Goal: Information Seeking & Learning: Compare options

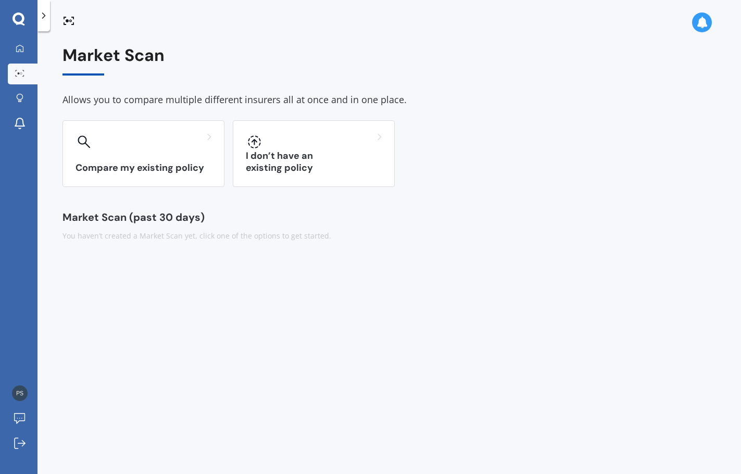
click at [102, 163] on h3 "Compare my existing policy" at bounding box center [143, 168] width 136 height 12
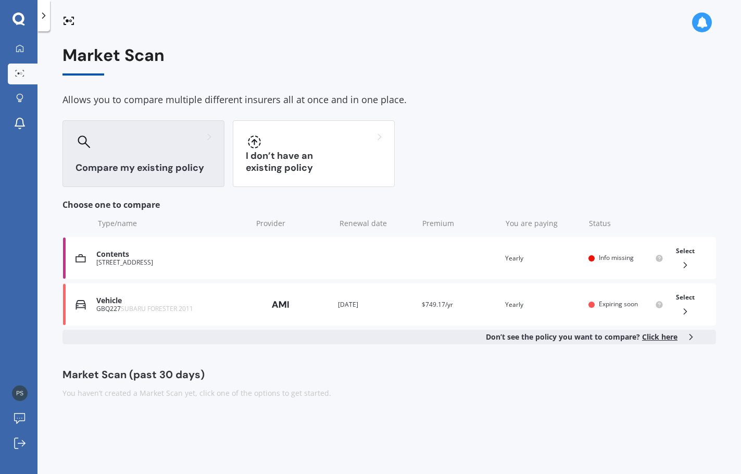
click at [683, 298] on span "Select" at bounding box center [685, 297] width 19 height 9
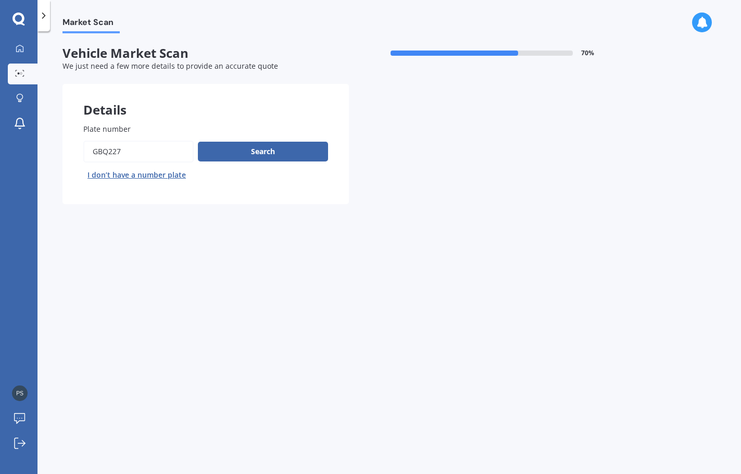
click at [262, 149] on button "Search" at bounding box center [263, 152] width 130 height 20
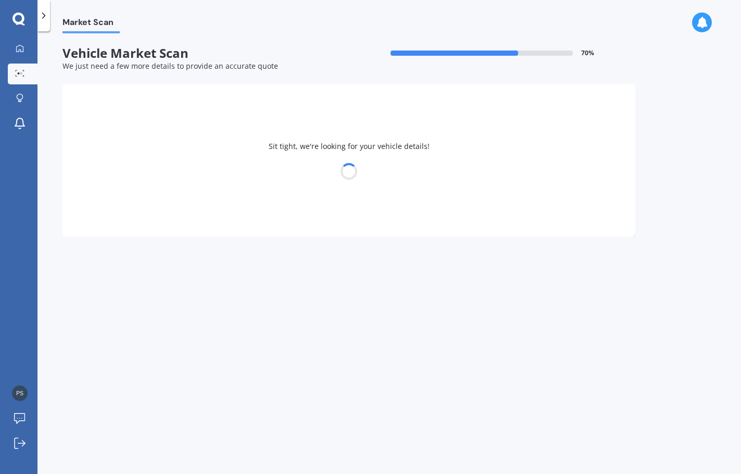
select select "SUBARU"
select select "FORESTER"
select select "18"
select select "09"
select select "1963"
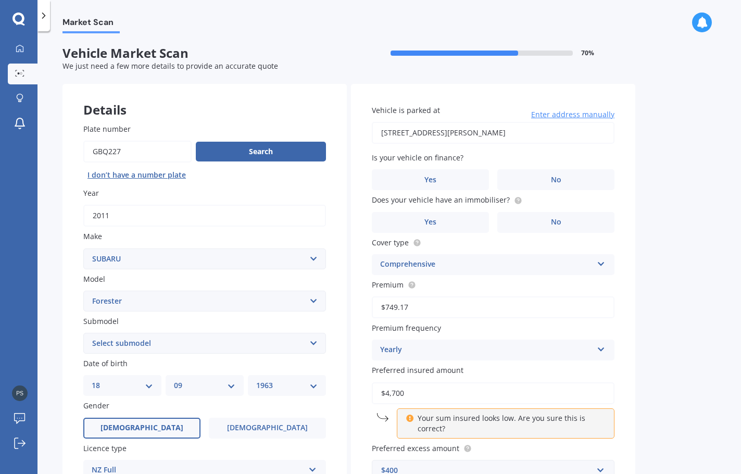
click at [543, 184] on label "No" at bounding box center [555, 179] width 117 height 21
click at [0, 0] on input "No" at bounding box center [0, 0] width 0 height 0
click at [559, 221] on span "No" at bounding box center [556, 222] width 10 height 9
click at [0, 0] on input "No" at bounding box center [0, 0] width 0 height 0
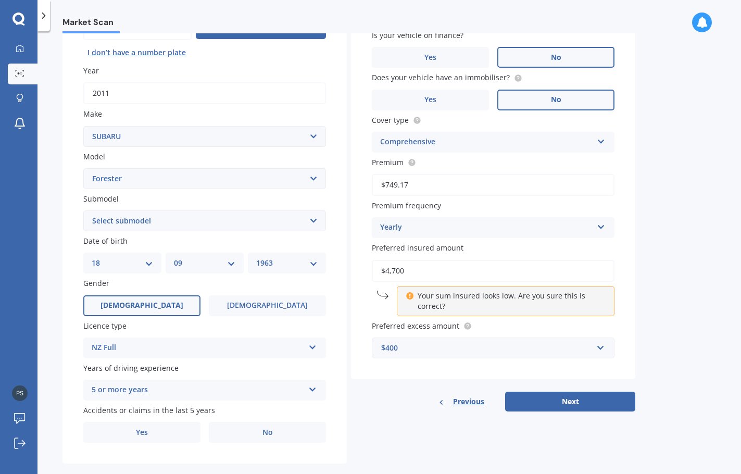
scroll to position [139, 0]
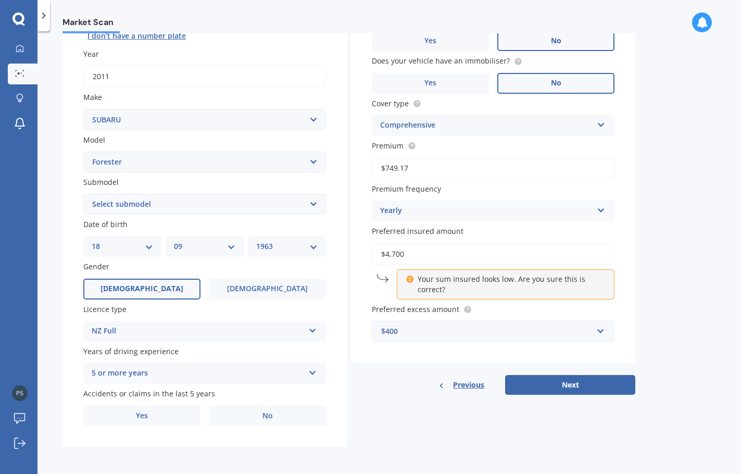
click at [572, 381] on button "Next" at bounding box center [570, 385] width 130 height 20
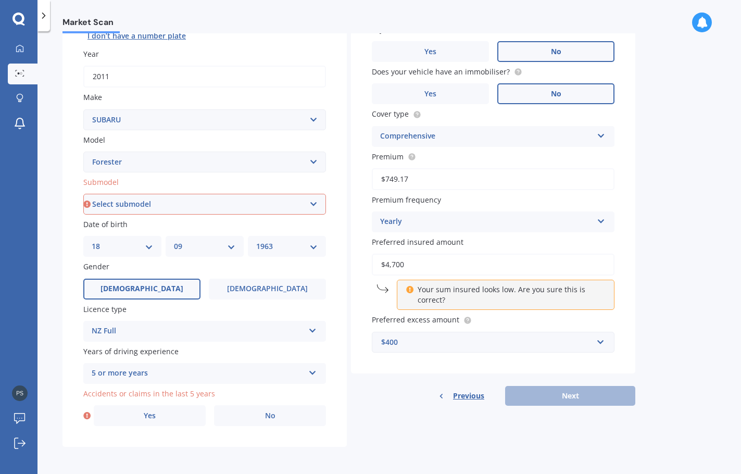
click at [280, 413] on label "No" at bounding box center [270, 415] width 112 height 21
click at [0, 0] on input "No" at bounding box center [0, 0] width 0 height 0
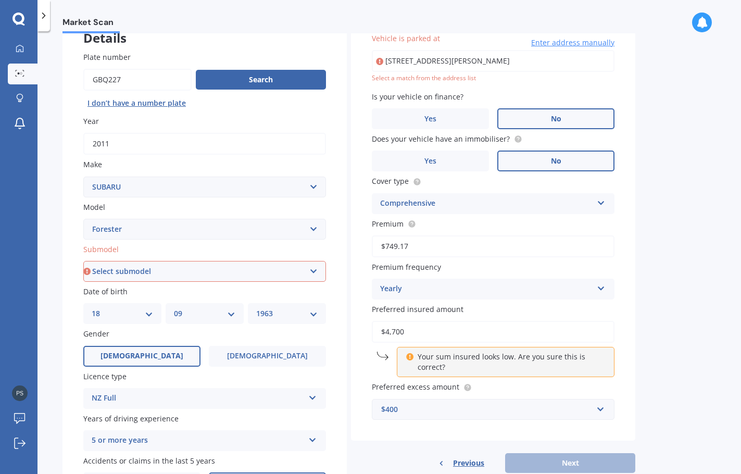
scroll to position [0, 0]
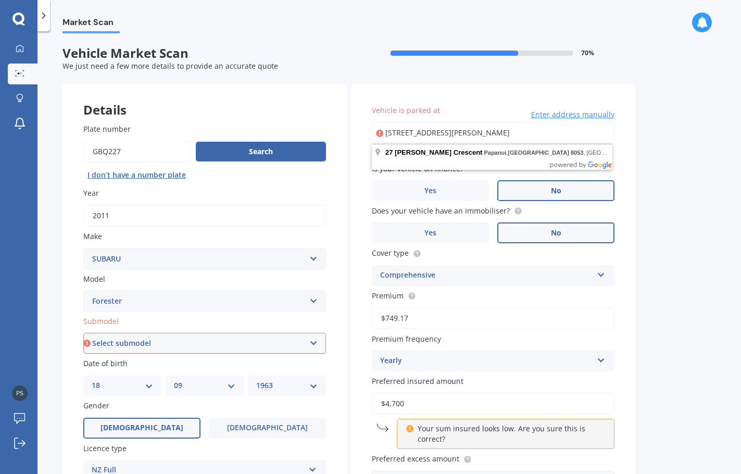
drag, startPoint x: 573, startPoint y: 130, endPoint x: 331, endPoint y: 118, distance: 242.4
click at [331, 118] on div "Details Plate number Search I don’t have a number plate Year 2011 Make Select m…" at bounding box center [348, 335] width 573 height 502
type input "6/12 Lonsdale Street, New Brighton, Christchurch 8083"
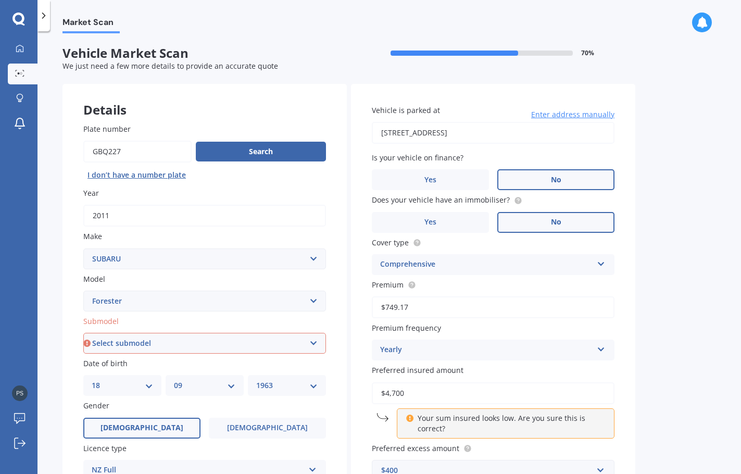
scroll to position [139, 0]
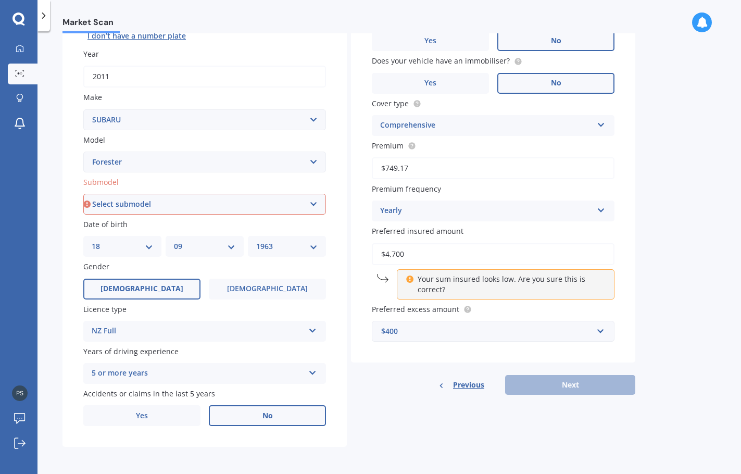
click at [268, 209] on select "Select submodel 2.0 Diesel 2.0 Turbo 2.0 XS 2.0 XT premium 2.5 Sti Turbo 2.5 XS…" at bounding box center [204, 204] width 243 height 21
click at [311, 204] on select "Select submodel 2.0 Diesel 2.0 Turbo 2.0 XS 2.0 XT premium 2.5 Sti Turbo 2.5 XS…" at bounding box center [204, 204] width 243 height 21
select select "NON TURBO"
click at [83, 194] on select "Select submodel 2.0 Diesel 2.0 Turbo 2.0 XS 2.0 XT premium 2.5 Sti Turbo 2.5 XS…" at bounding box center [204, 204] width 243 height 21
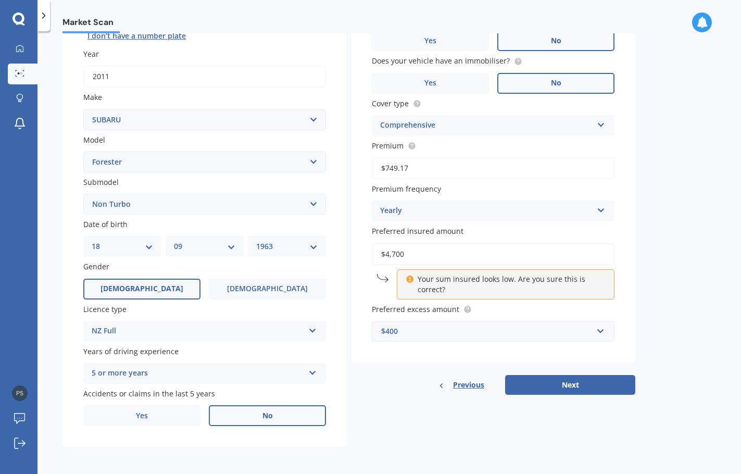
click at [595, 386] on button "Next" at bounding box center [570, 385] width 130 height 20
select select "18"
select select "09"
select select "1963"
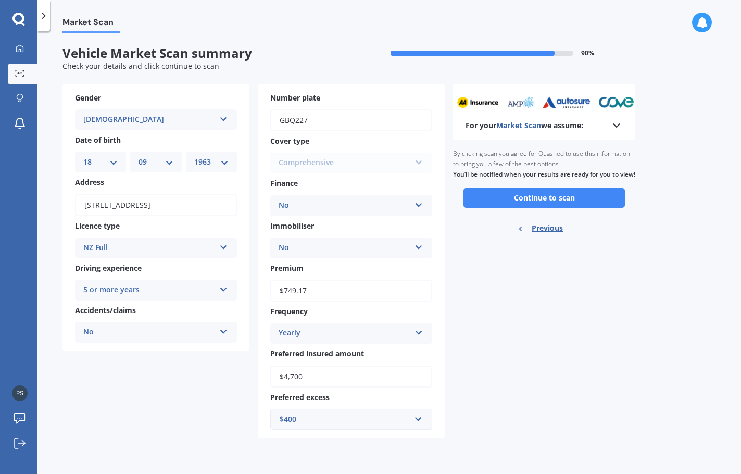
scroll to position [0, 0]
click at [557, 208] on button "Continue to scan" at bounding box center [543, 198] width 161 height 20
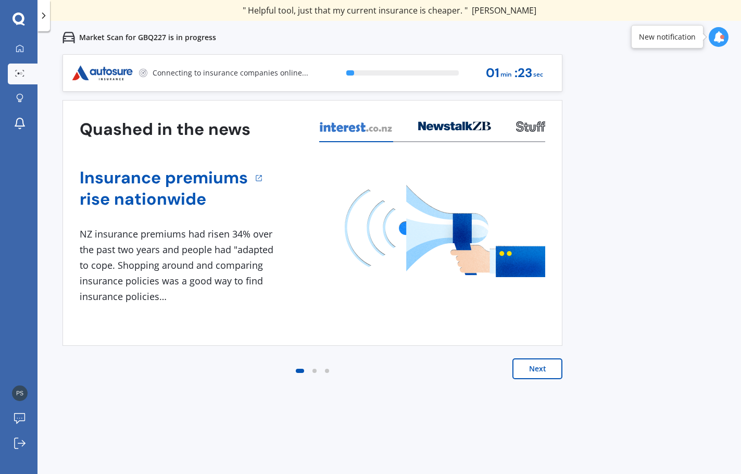
click at [532, 366] on button "Next" at bounding box center [537, 368] width 50 height 21
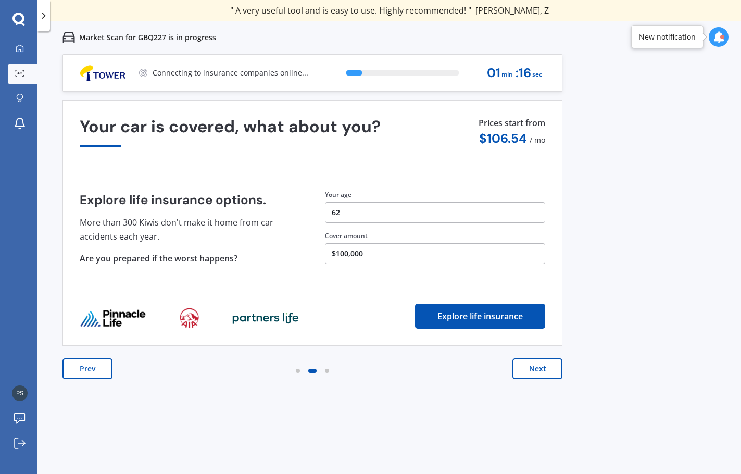
click at [538, 371] on button "Next" at bounding box center [537, 368] width 50 height 21
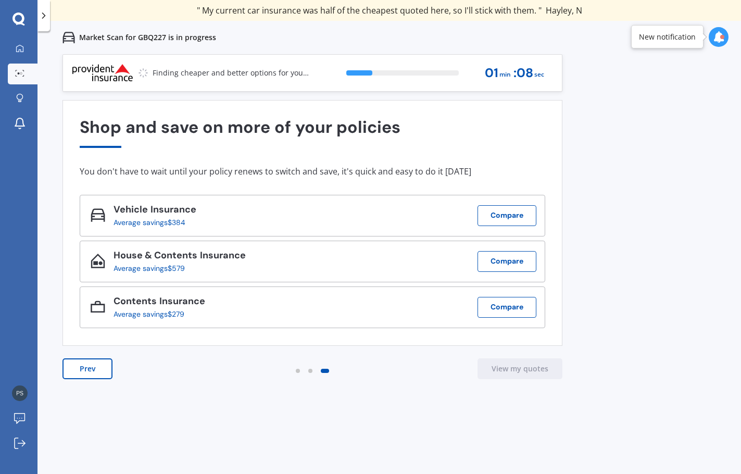
click at [502, 217] on button "Compare" at bounding box center [506, 215] width 59 height 21
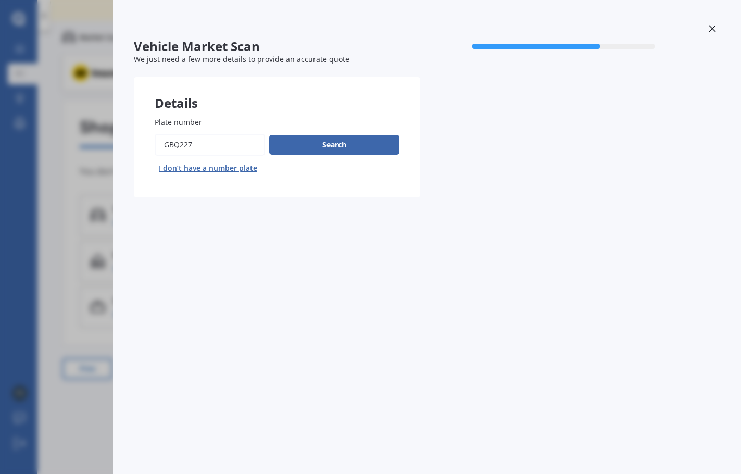
click at [708, 28] on div at bounding box center [712, 30] width 16 height 18
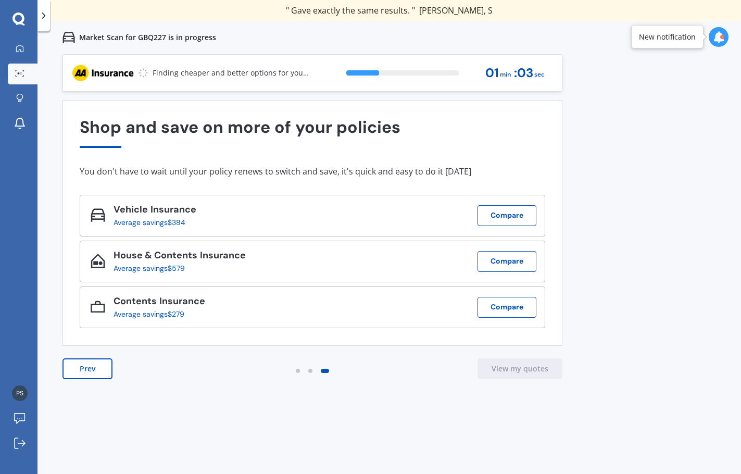
click at [513, 368] on button "View my quotes" at bounding box center [519, 368] width 85 height 21
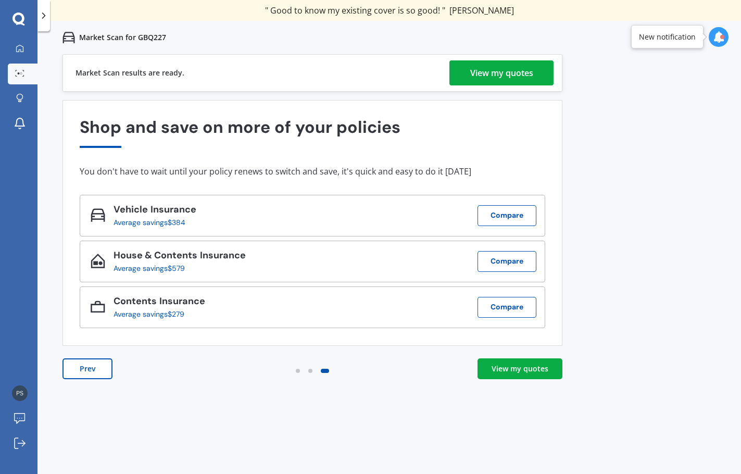
click at [509, 66] on div "View my quotes" at bounding box center [501, 72] width 63 height 25
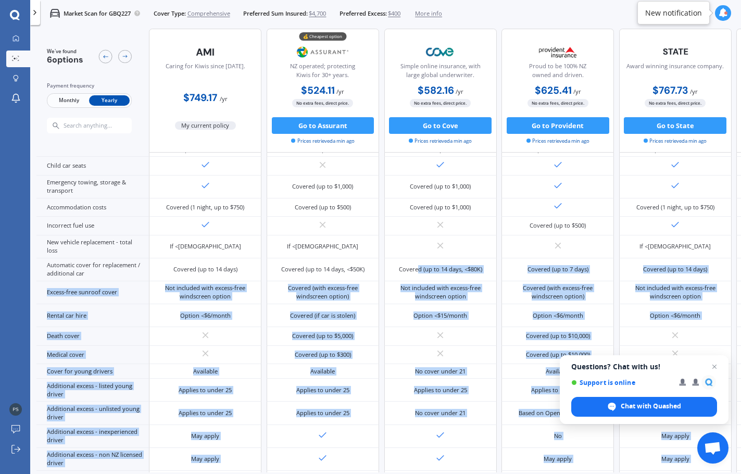
scroll to position [344, 0]
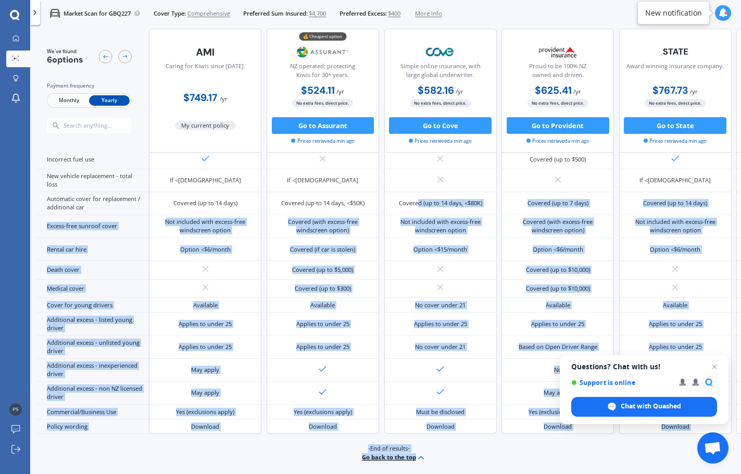
drag, startPoint x: 418, startPoint y: 467, endPoint x: 470, endPoint y: 472, distance: 51.8
click at [470, 472] on div "We've found 6 options Payment frequency Monthly Yearly Caring for Kiwis since 1…" at bounding box center [388, 251] width 704 height 444
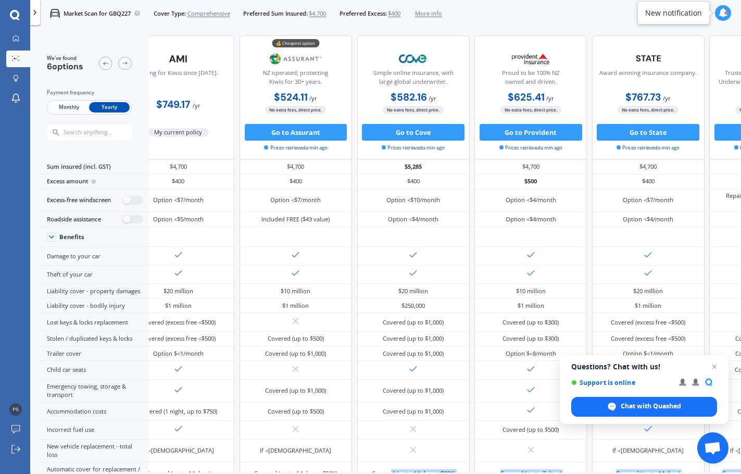
scroll to position [0, 0]
